Goal: Task Accomplishment & Management: Use online tool/utility

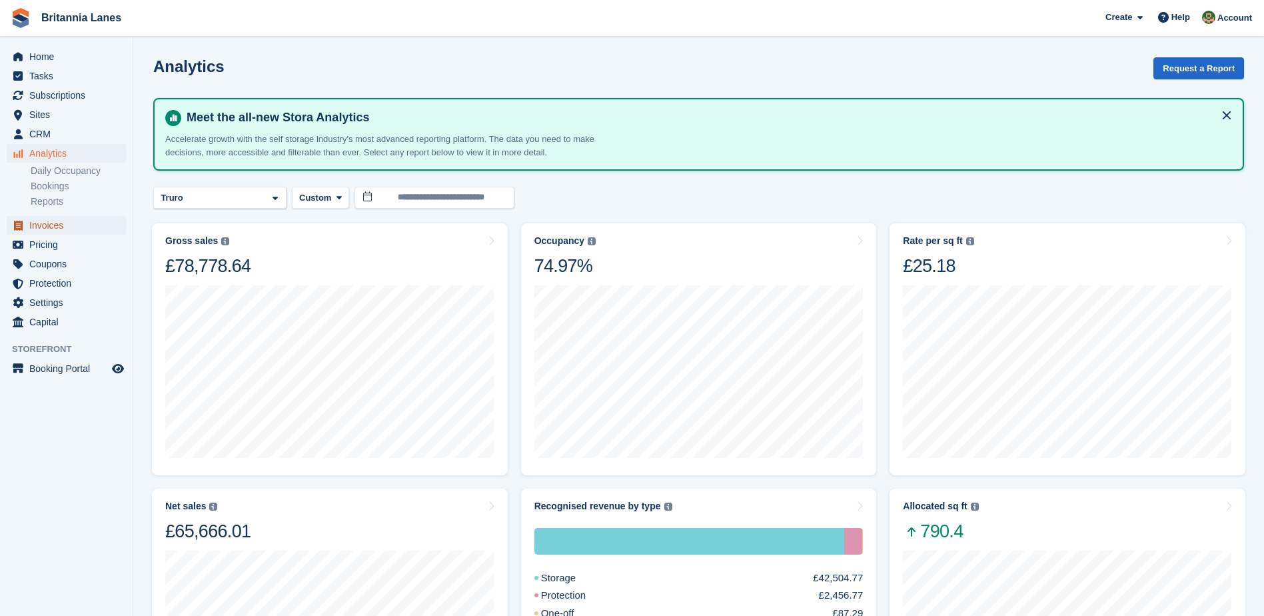
click at [60, 222] on span "Invoices" at bounding box center [69, 225] width 80 height 19
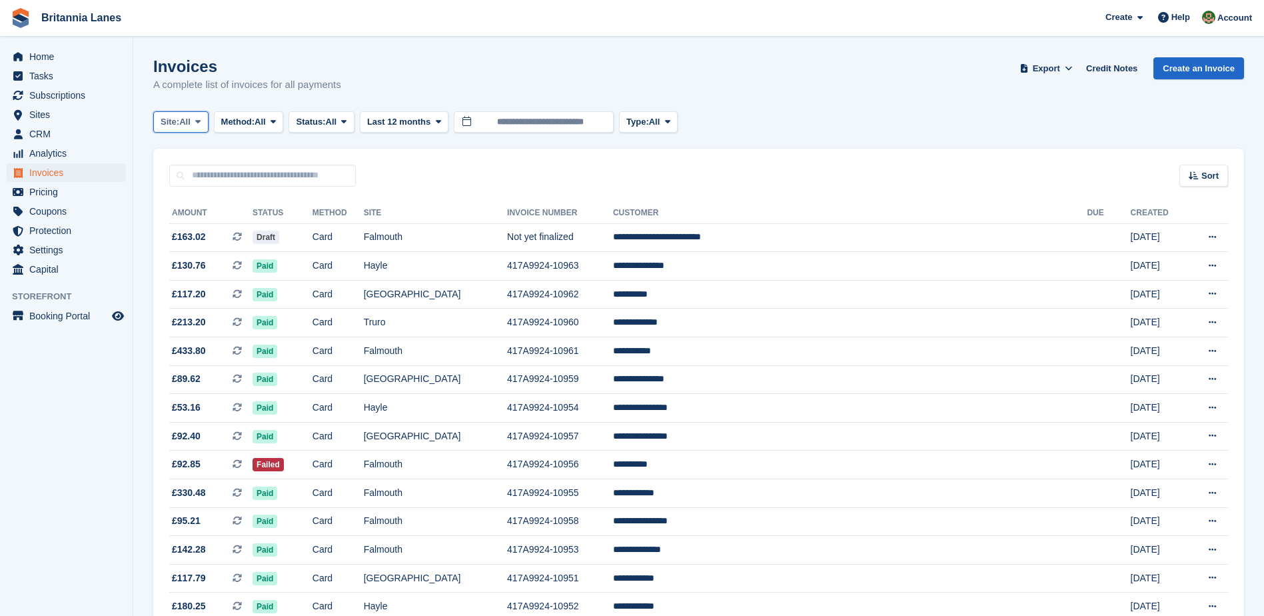
click at [201, 125] on icon at bounding box center [197, 121] width 5 height 9
click at [179, 174] on link "Truro" at bounding box center [219, 177] width 120 height 24
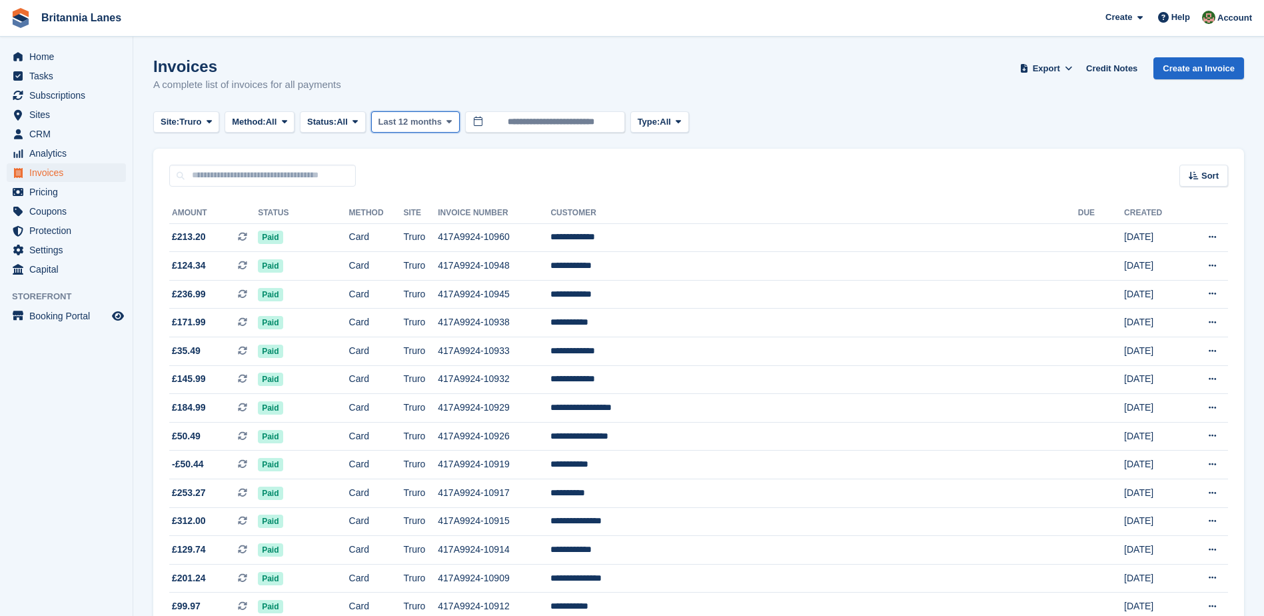
click at [441, 122] on span "Last 12 months" at bounding box center [410, 121] width 63 height 13
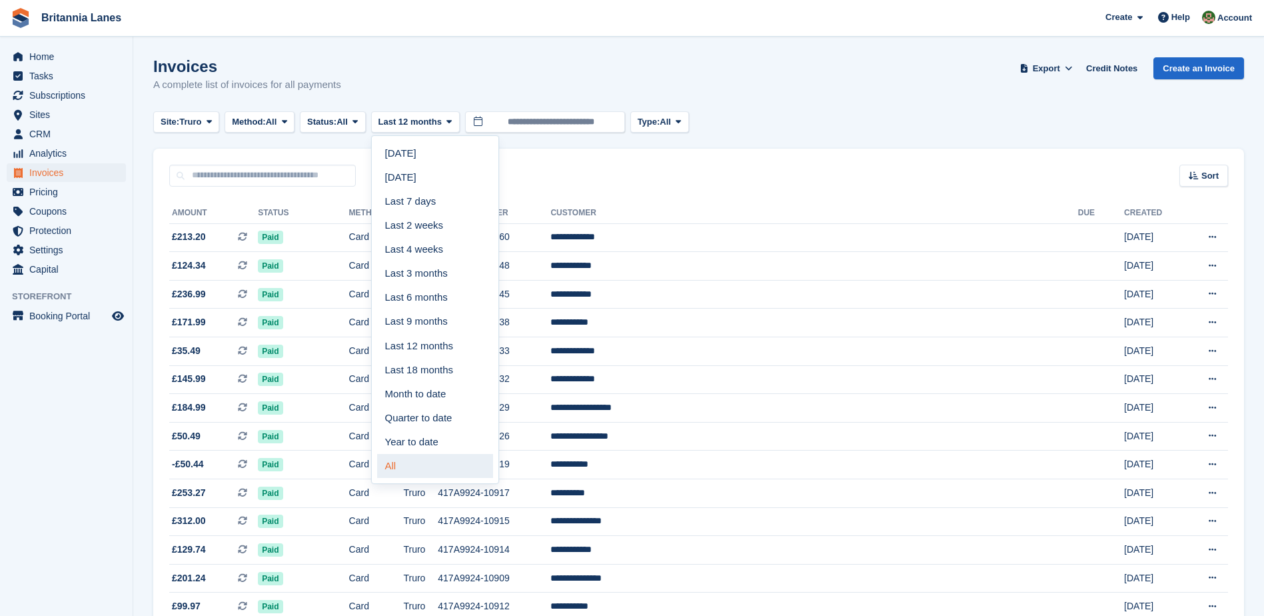
click at [449, 463] on link "All" at bounding box center [435, 466] width 116 height 24
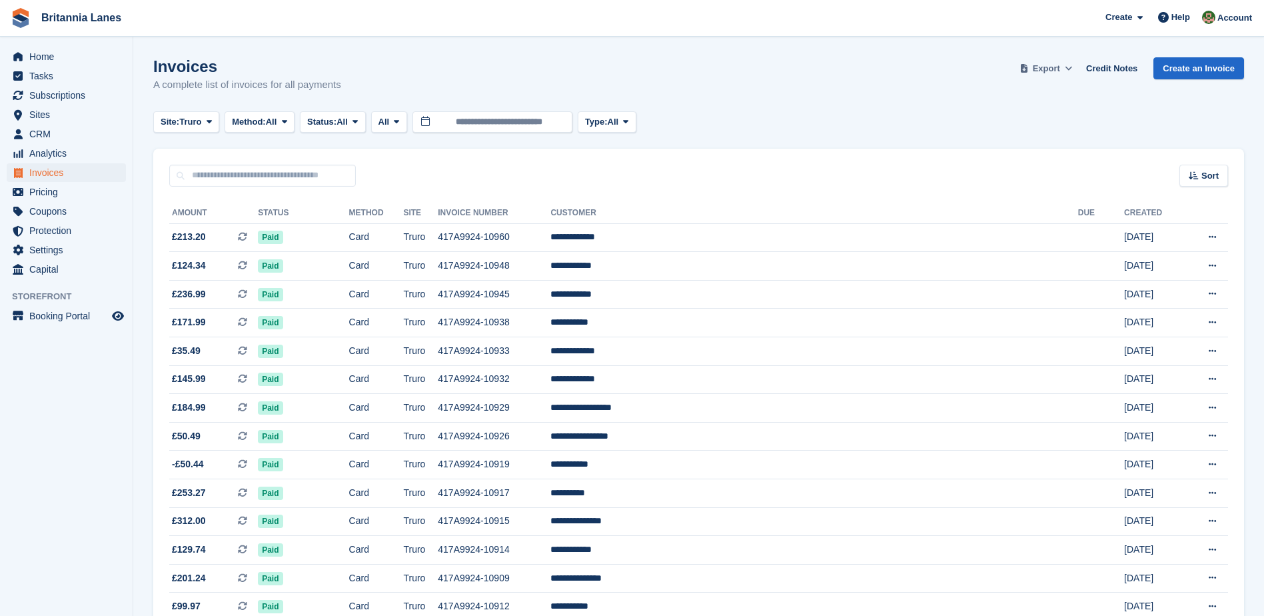
click at [1060, 65] on span "Export" at bounding box center [1046, 68] width 27 height 13
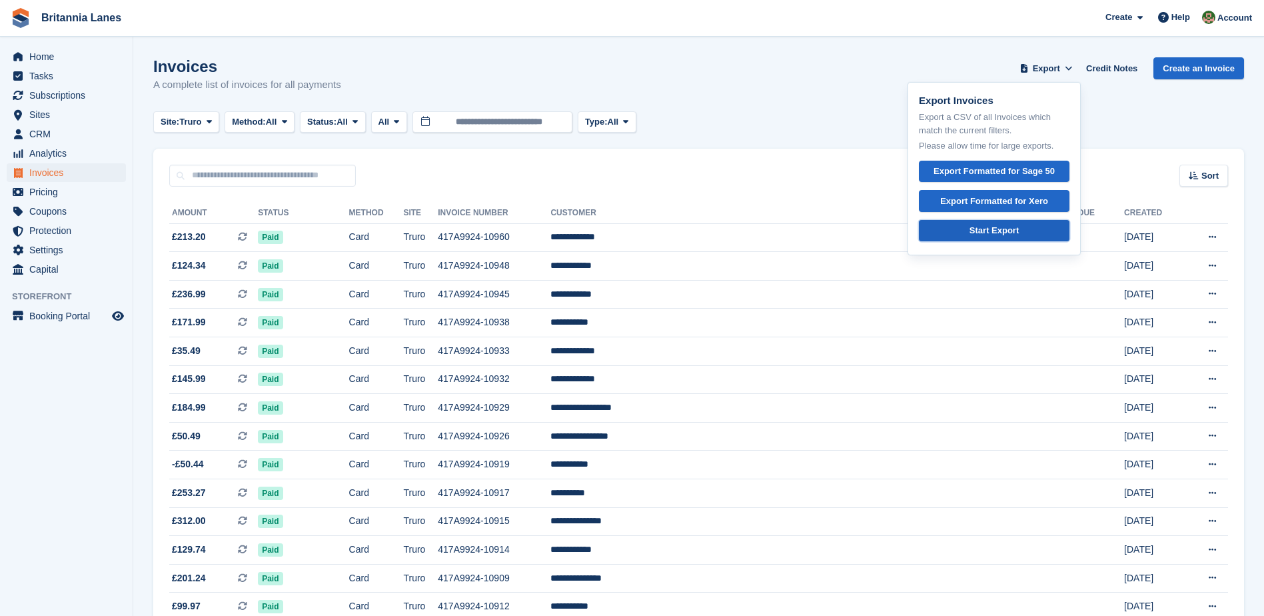
click at [1014, 235] on div "Start Export" at bounding box center [994, 230] width 49 height 13
